Goal: Transaction & Acquisition: Purchase product/service

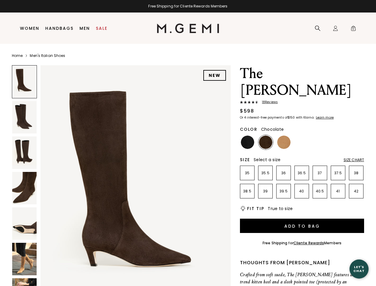
click at [188, 6] on div "Free Shipping for Cliente Rewards Members" at bounding box center [188, 6] width 376 height 5
click at [318, 28] on icon at bounding box center [318, 28] width 6 height 6
click at [336, 28] on div "Icons/20x20/profile@2x Sign In Orders Rewards Refer a Friend Address Book Call …" at bounding box center [336, 28] width 12 height 31
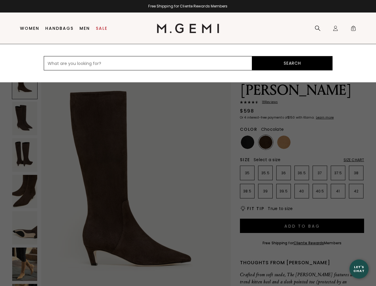
click at [354, 28] on span "0" at bounding box center [354, 30] width 6 height 6
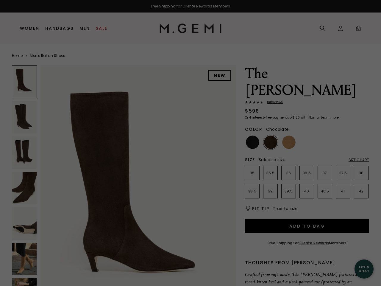
click at [121, 175] on div "Free Shipping for Cliente Rewards Members Icons/20x20/hamburger@2x Women Shop A…" at bounding box center [190, 143] width 381 height 286
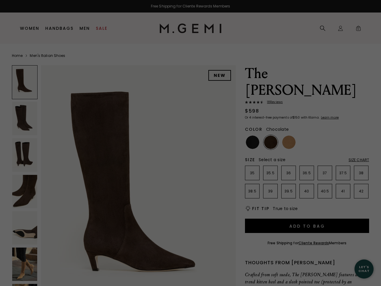
click at [24, 82] on div at bounding box center [25, 82] width 26 height 34
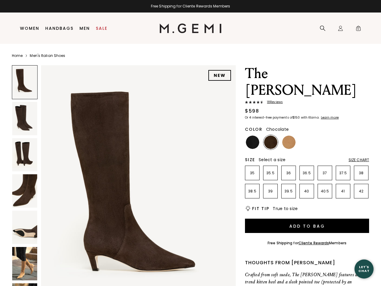
click at [24, 117] on img at bounding box center [24, 118] width 25 height 33
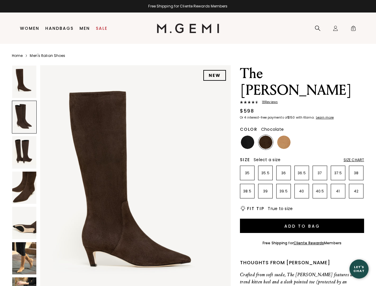
click at [24, 153] on img at bounding box center [24, 152] width 24 height 32
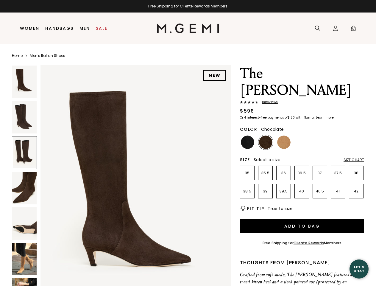
click at [24, 188] on img at bounding box center [24, 188] width 24 height 32
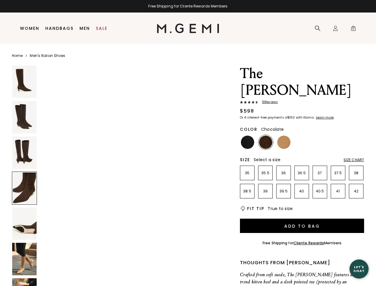
scroll to position [759, 0]
